Goal: Find contact information: Obtain details needed to contact an individual or organization

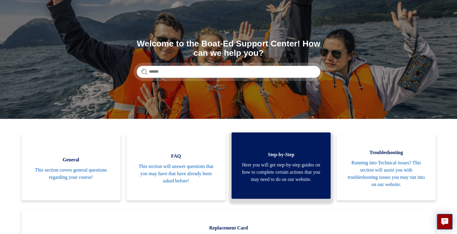
scroll to position [72, 0]
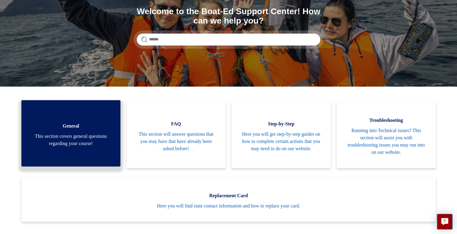
click at [61, 145] on span "This section covers general questions regarding your course!" at bounding box center [70, 140] width 81 height 14
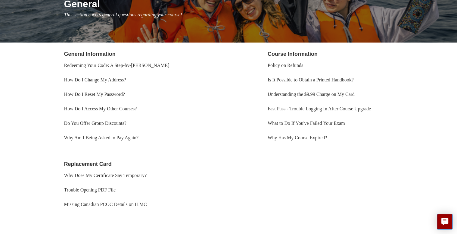
scroll to position [106, 0]
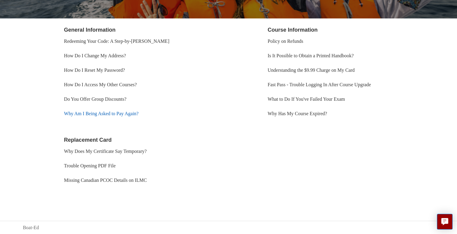
click at [110, 116] on link "Why Am I Being Asked to Pay Again?" at bounding box center [101, 113] width 75 height 5
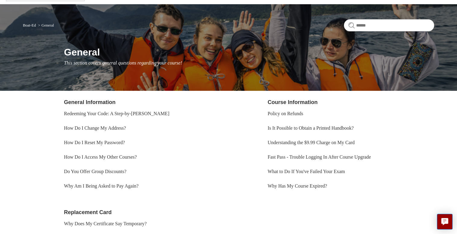
scroll to position [0, 0]
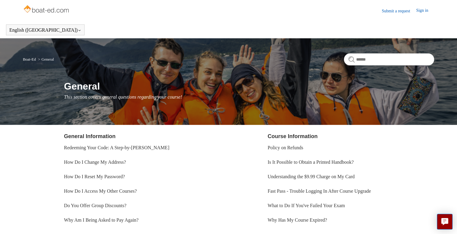
click at [395, 11] on link "Submit a request" at bounding box center [399, 11] width 34 height 6
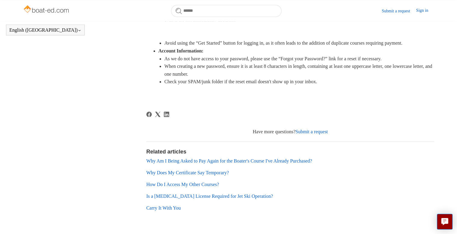
scroll to position [308, 0]
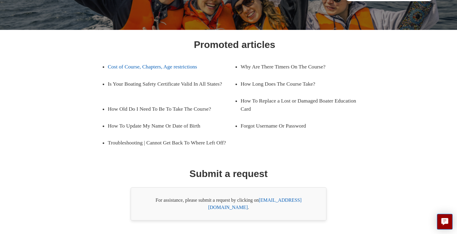
scroll to position [83, 0]
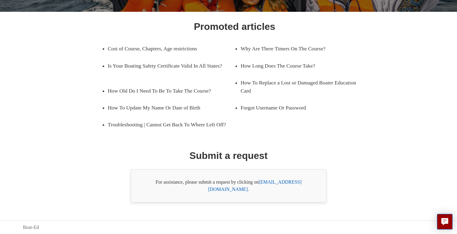
click at [271, 190] on link "support@boat-ed.com" at bounding box center [254, 185] width 93 height 12
drag, startPoint x: 261, startPoint y: 187, endPoint x: 307, endPoint y: 191, distance: 46.3
click at [307, 191] on div "For assistance, please submit a request by clicking on support@boat-ed.com ." at bounding box center [229, 185] width 196 height 33
drag, startPoint x: 307, startPoint y: 191, endPoint x: 290, endPoint y: 189, distance: 16.7
copy link "support@boat-ed.com"
